Goal: Transaction & Acquisition: Purchase product/service

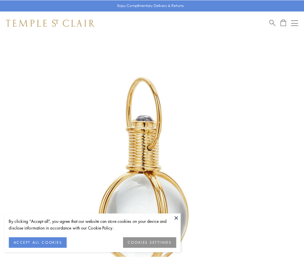
scroll to position [151, 0]
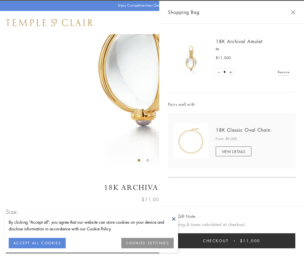
click at [232, 241] on button "Checkout $11,000" at bounding box center [231, 240] width 127 height 15
